Goal: Task Accomplishment & Management: Use online tool/utility

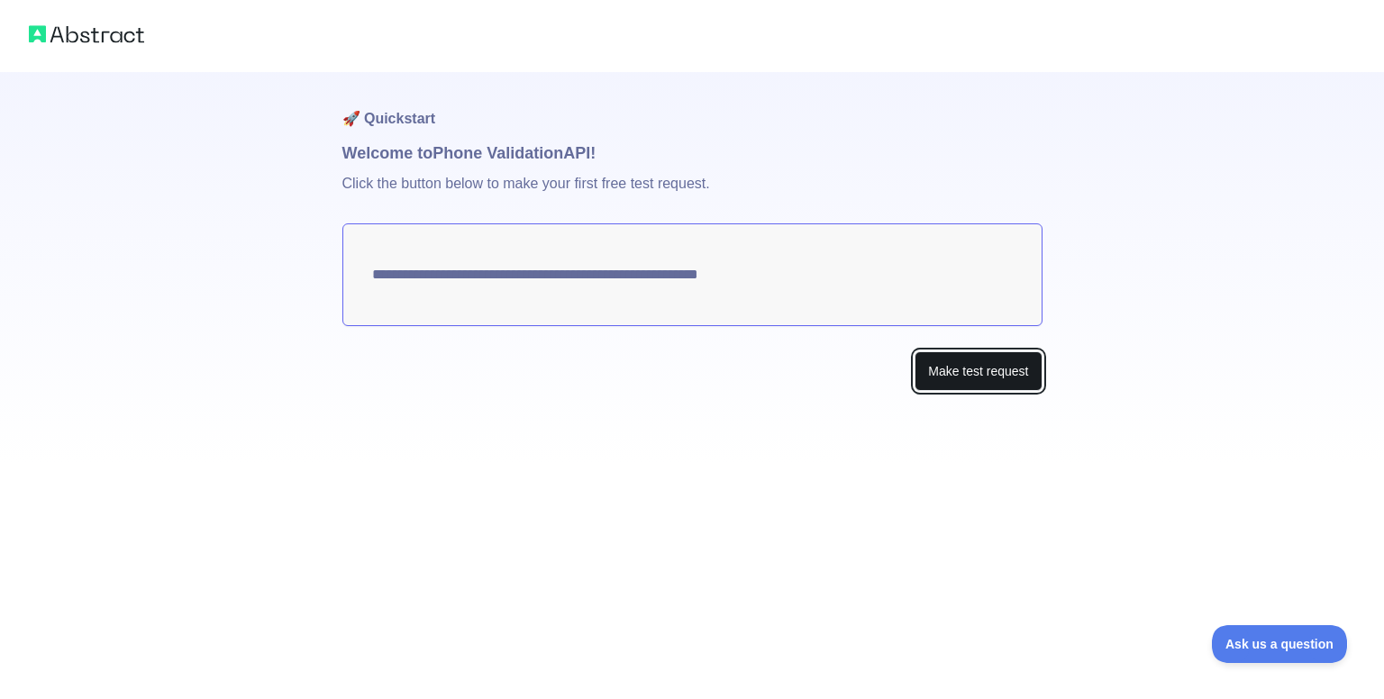
click at [952, 368] on button "Make test request" at bounding box center [977, 371] width 127 height 41
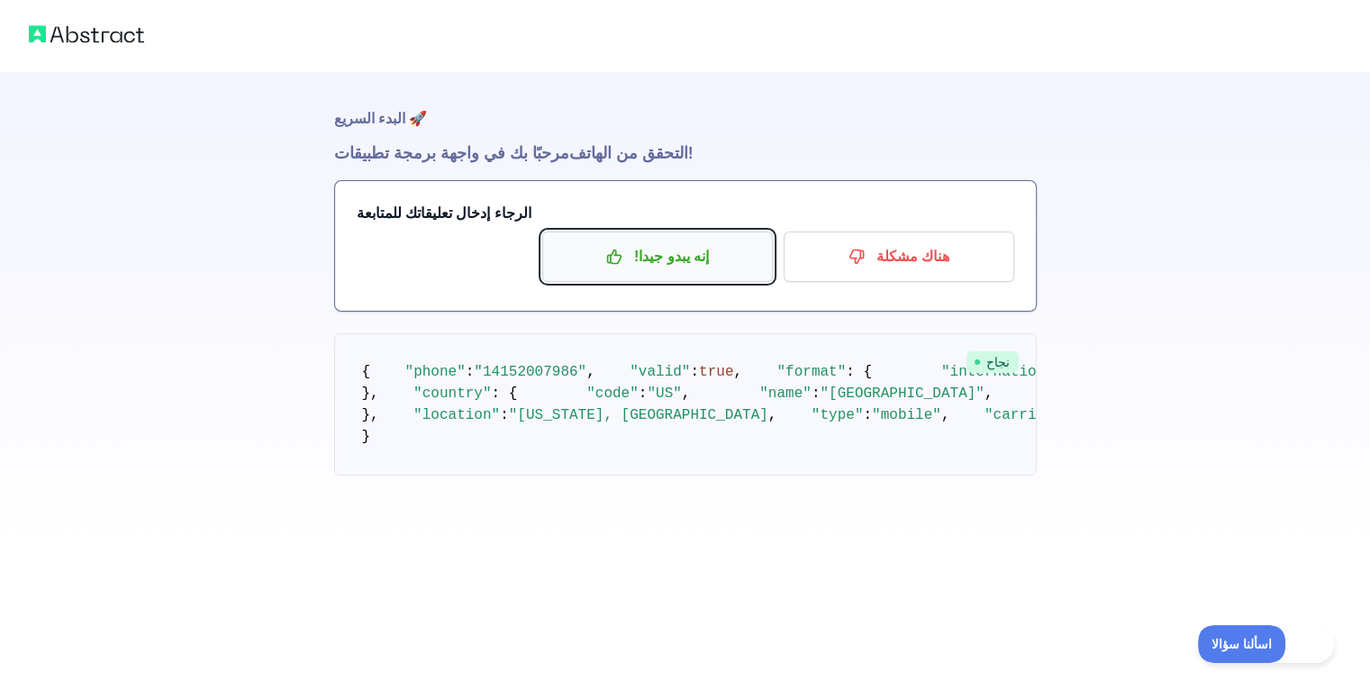
click at [648, 275] on button "إنه يبدو جيدا!" at bounding box center [657, 257] width 231 height 50
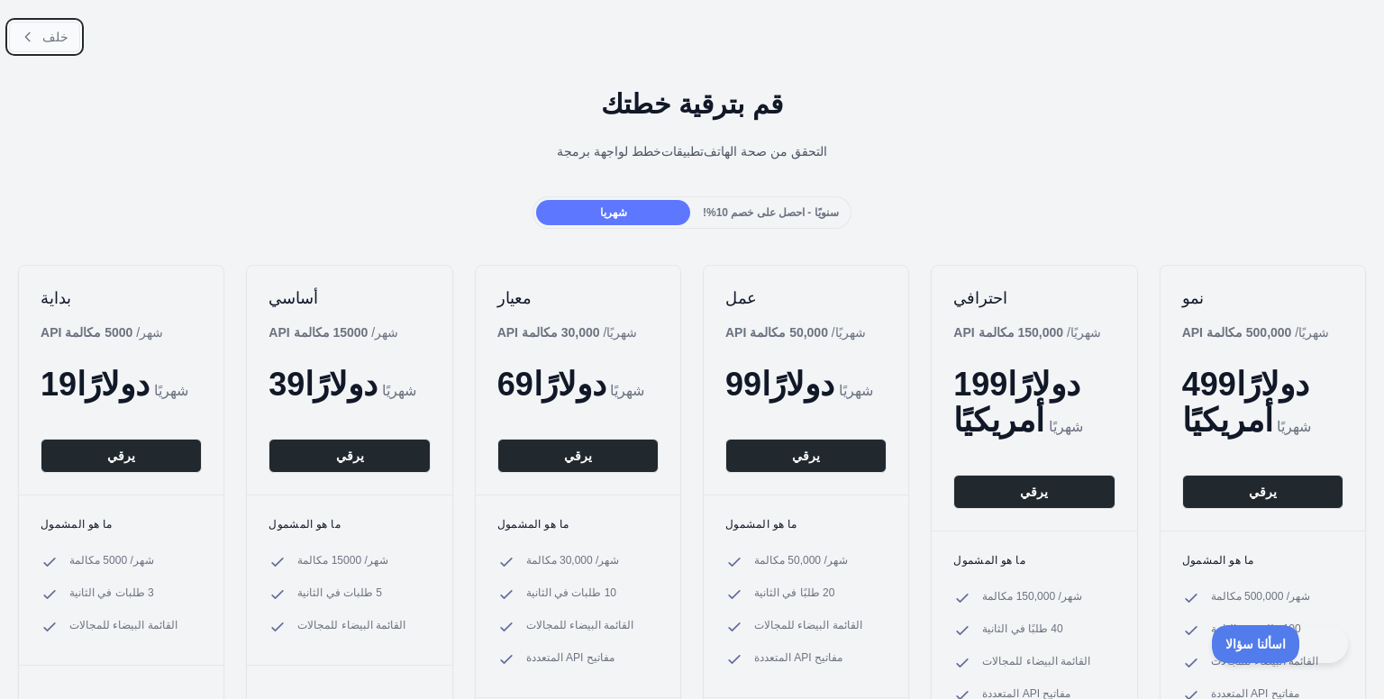
click at [68, 42] on button "خلف" at bounding box center [44, 37] width 71 height 31
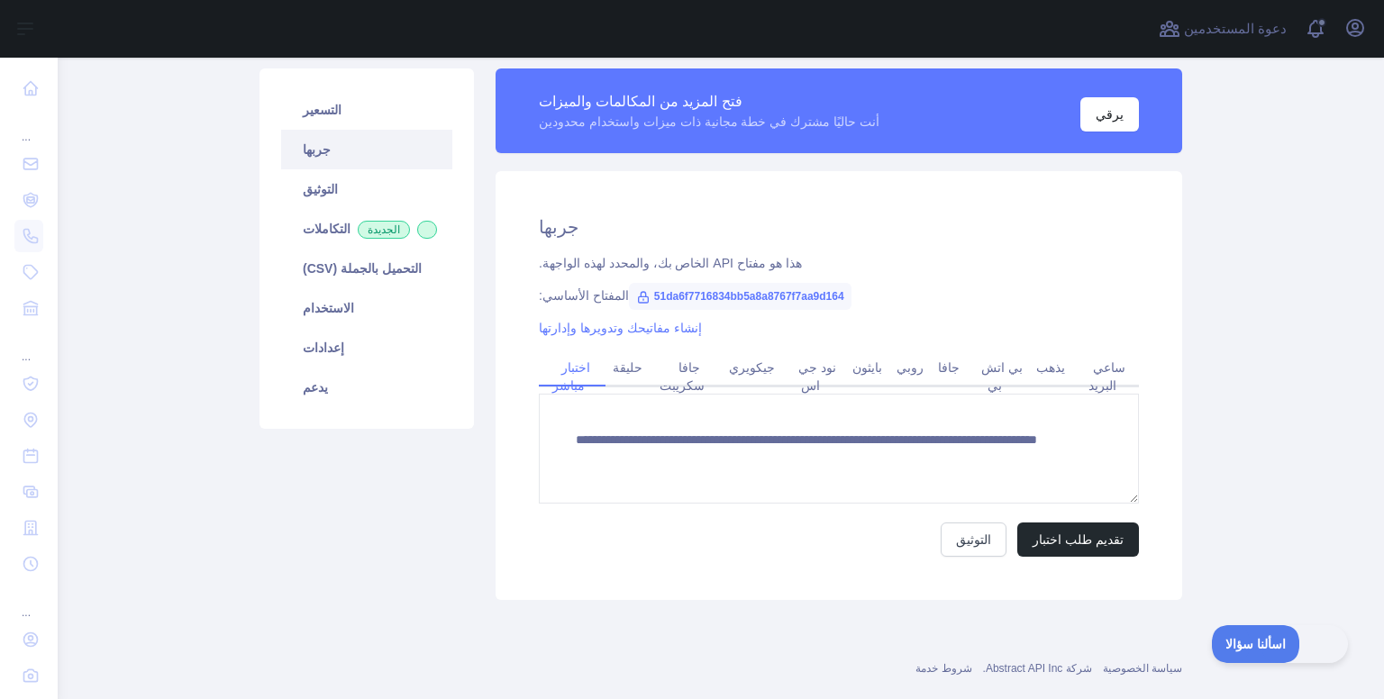
scroll to position [155, 0]
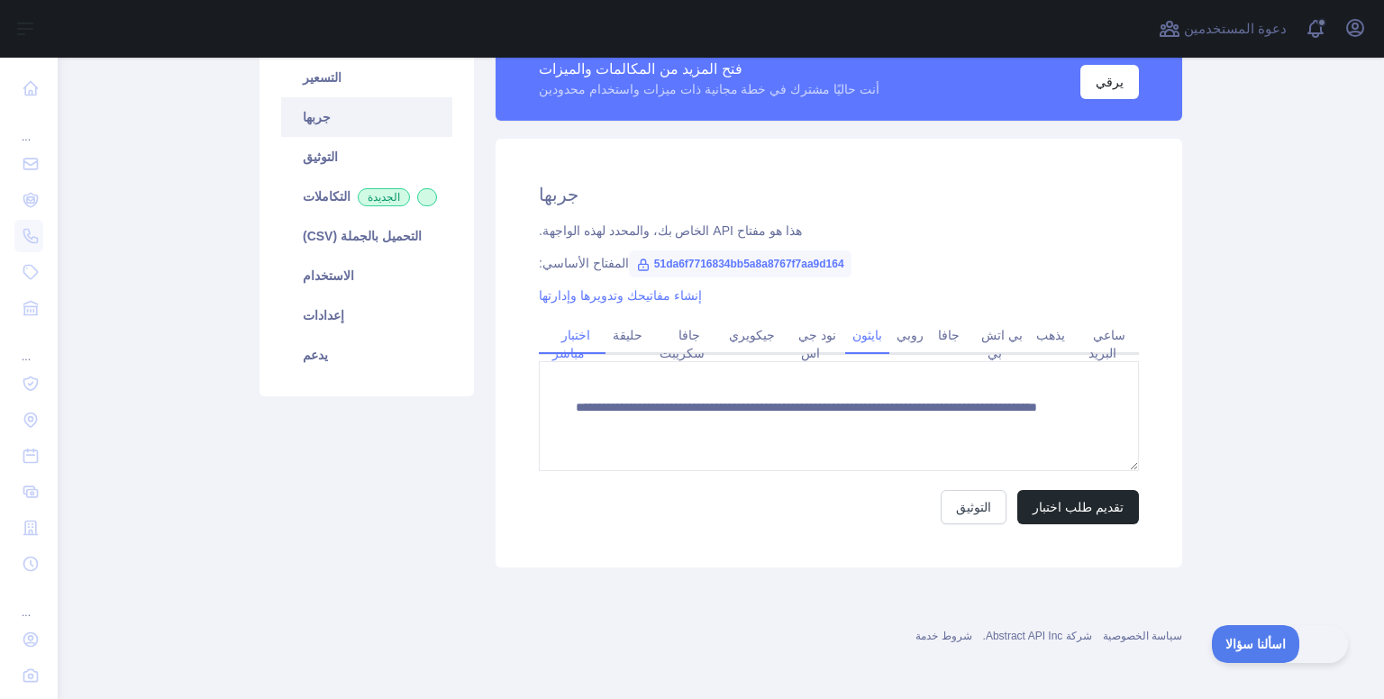
click at [853, 345] on link "بايثون" at bounding box center [867, 335] width 44 height 29
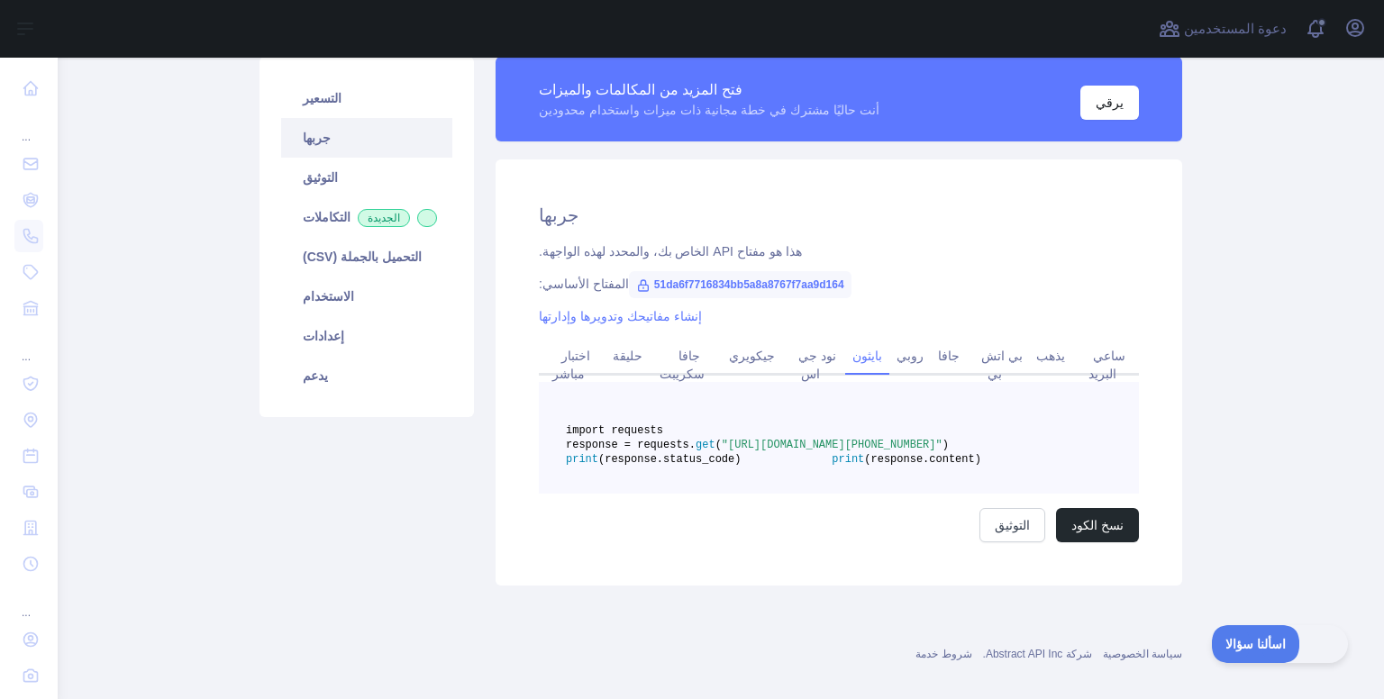
scroll to position [133, 0]
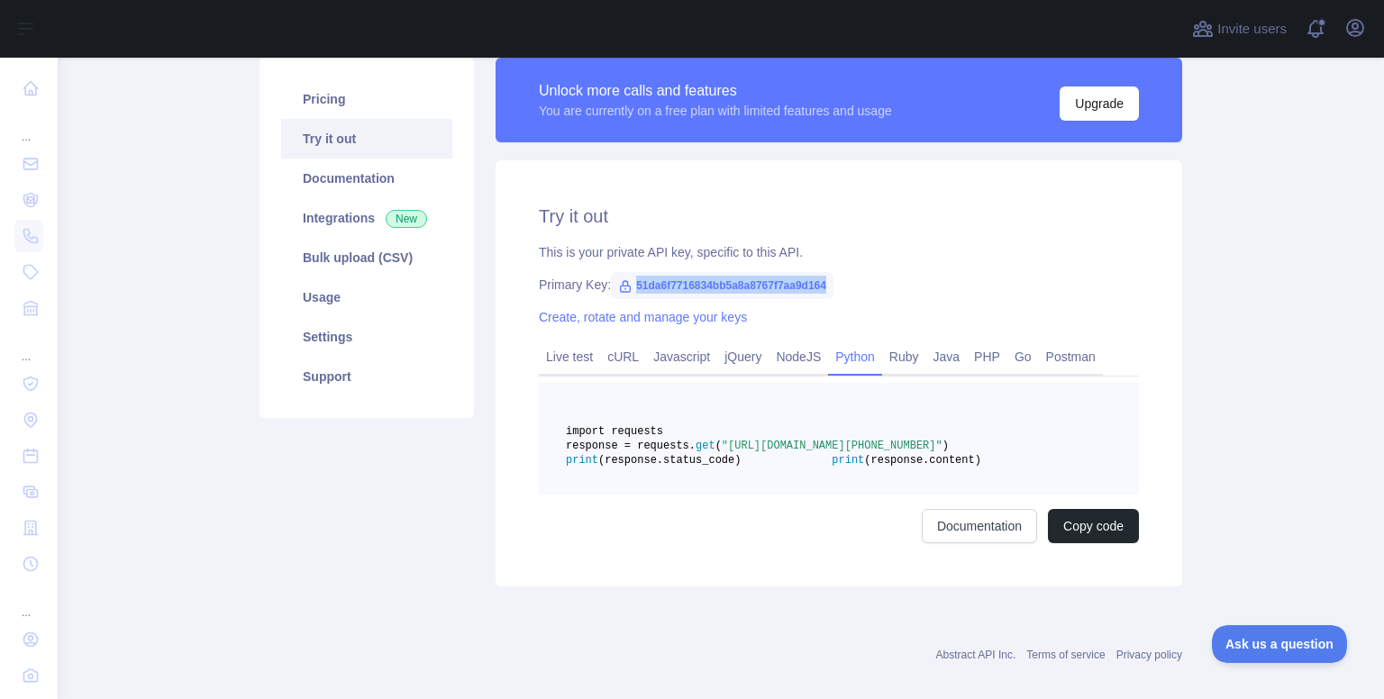
drag, startPoint x: 627, startPoint y: 284, endPoint x: 822, endPoint y: 289, distance: 195.6
click at [822, 289] on span "51da6f7716834bb5a8a8767f7aa9d164" at bounding box center [722, 285] width 223 height 27
copy span "51da6f7716834bb5a8a8767f7aa9d164"
click at [914, 175] on div "Try it out This is your private API key, specific to this API. Primary Key: 51d…" at bounding box center [838, 373] width 686 height 426
